Goal: Navigation & Orientation: Find specific page/section

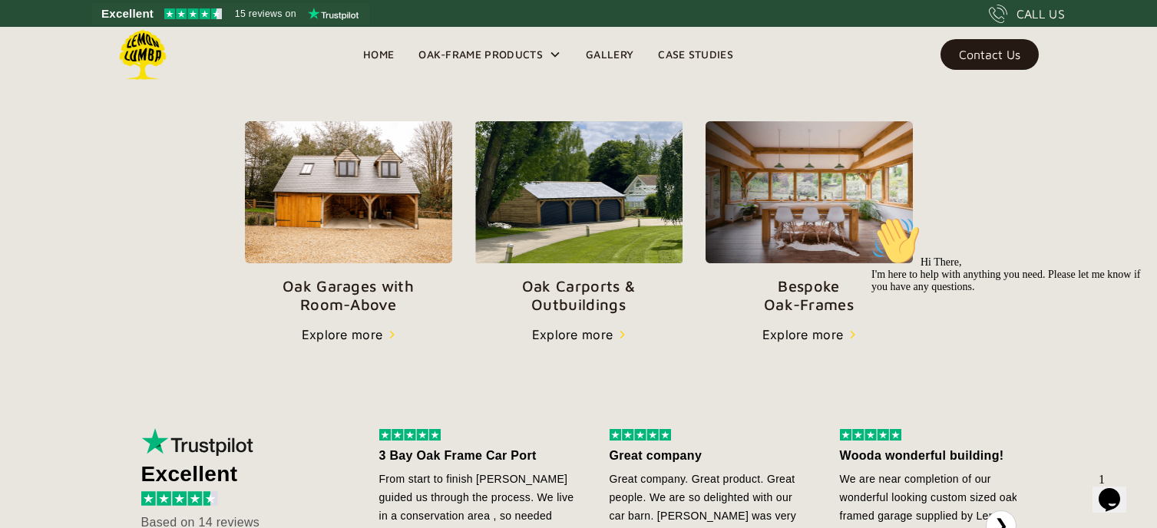
scroll to position [520, 0]
click at [578, 329] on div "Explore more" at bounding box center [572, 334] width 81 height 18
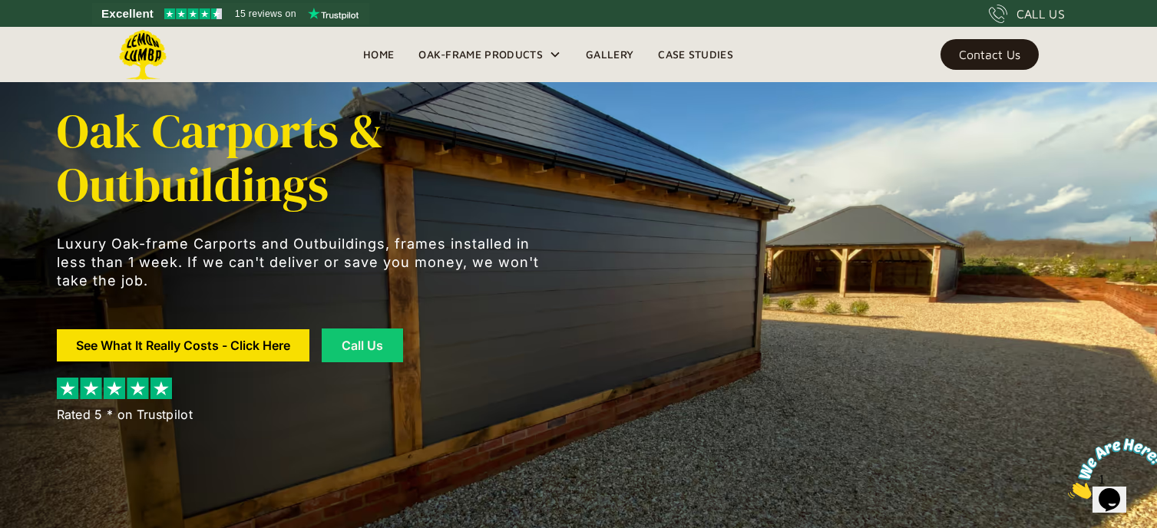
click at [616, 52] on link "Gallery" at bounding box center [610, 54] width 72 height 23
